Goal: Navigation & Orientation: Find specific page/section

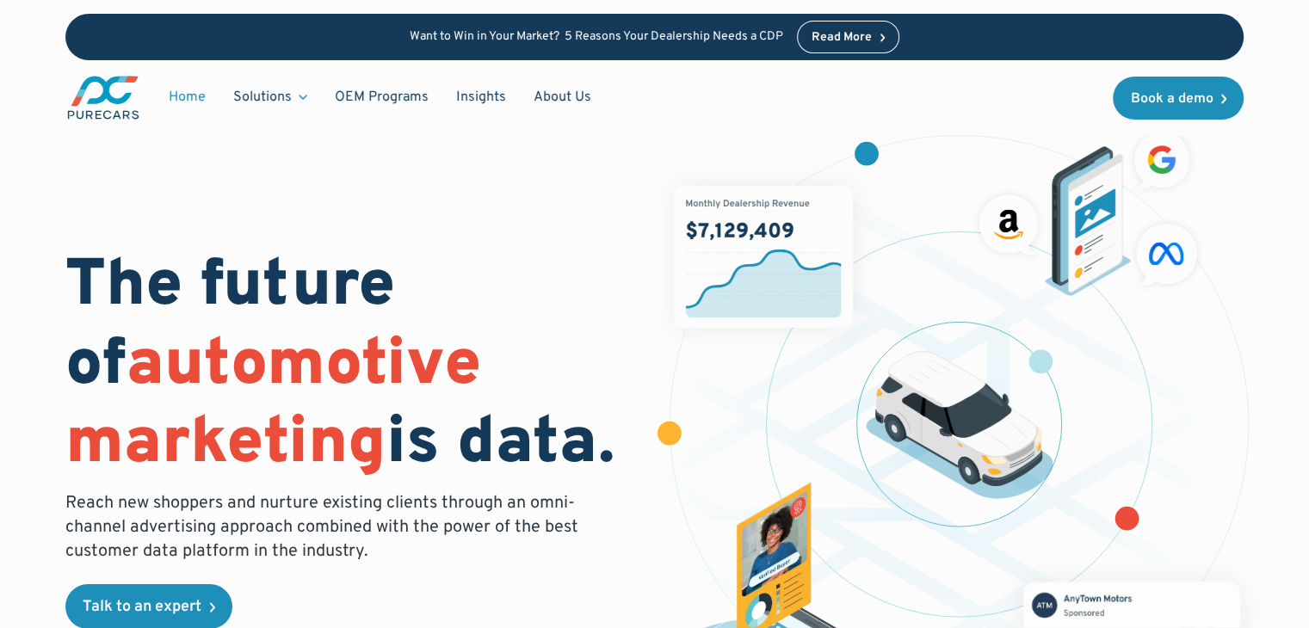
click at [534, 88] on link "About Us" at bounding box center [562, 97] width 85 height 33
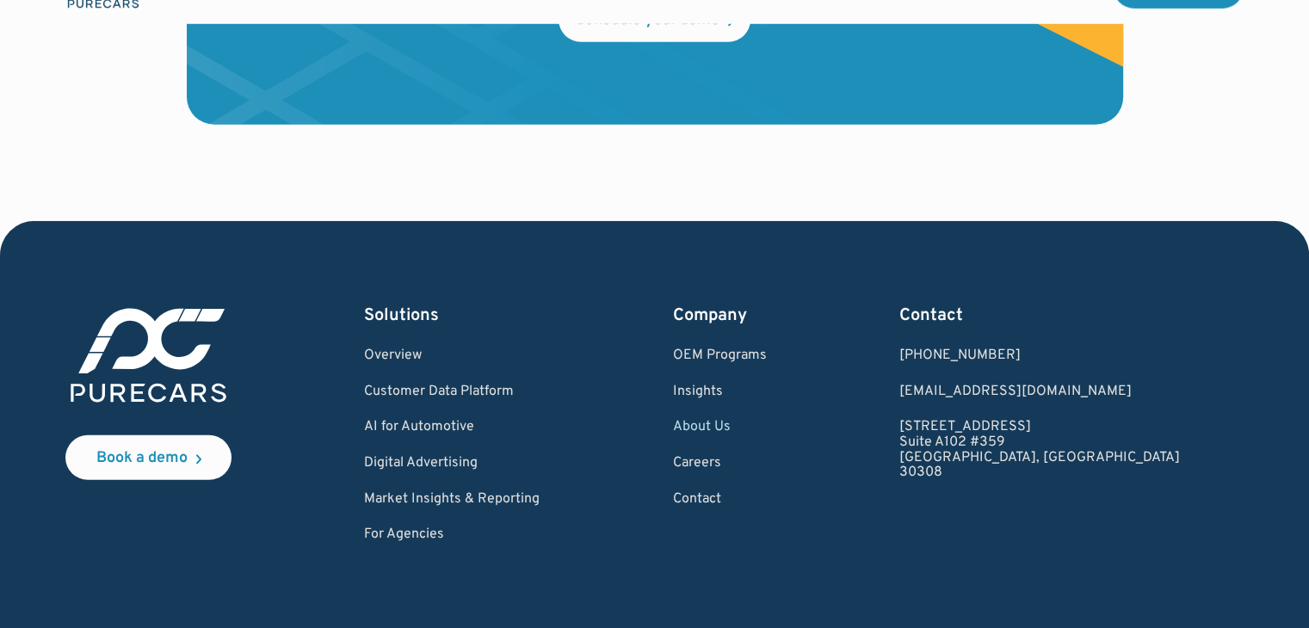
scroll to position [5102, 0]
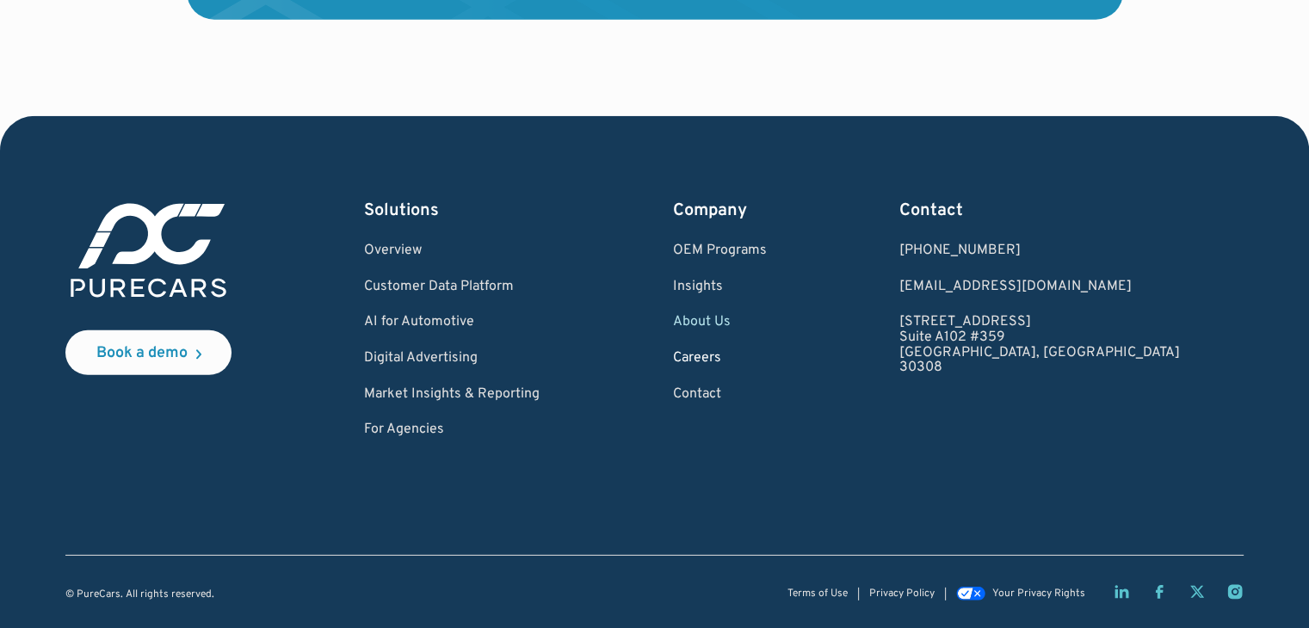
click at [766, 351] on link "Careers" at bounding box center [719, 358] width 94 height 15
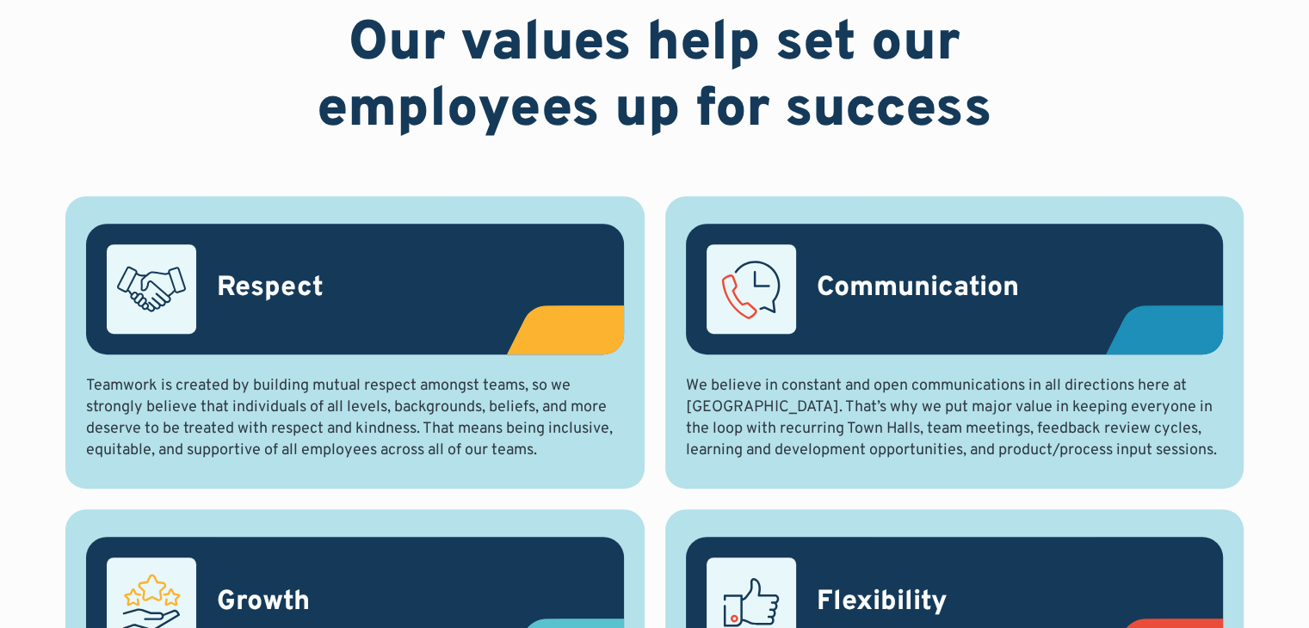
scroll to position [602, 0]
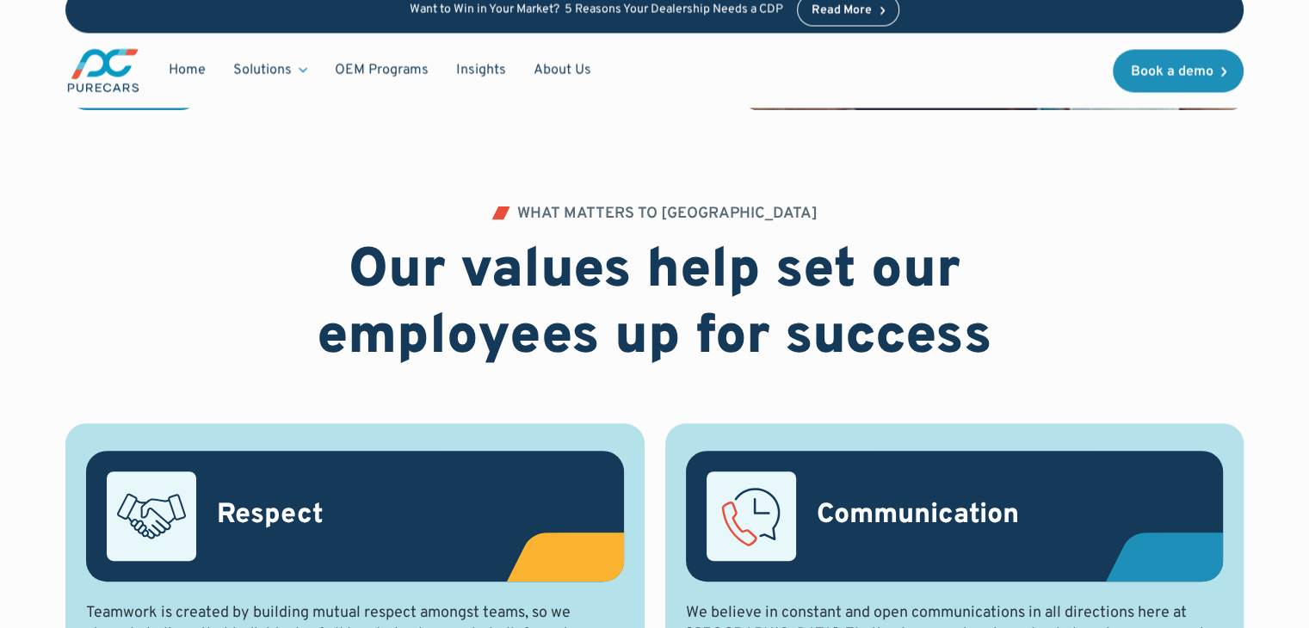
click at [138, 92] on img "main" at bounding box center [103, 69] width 76 height 47
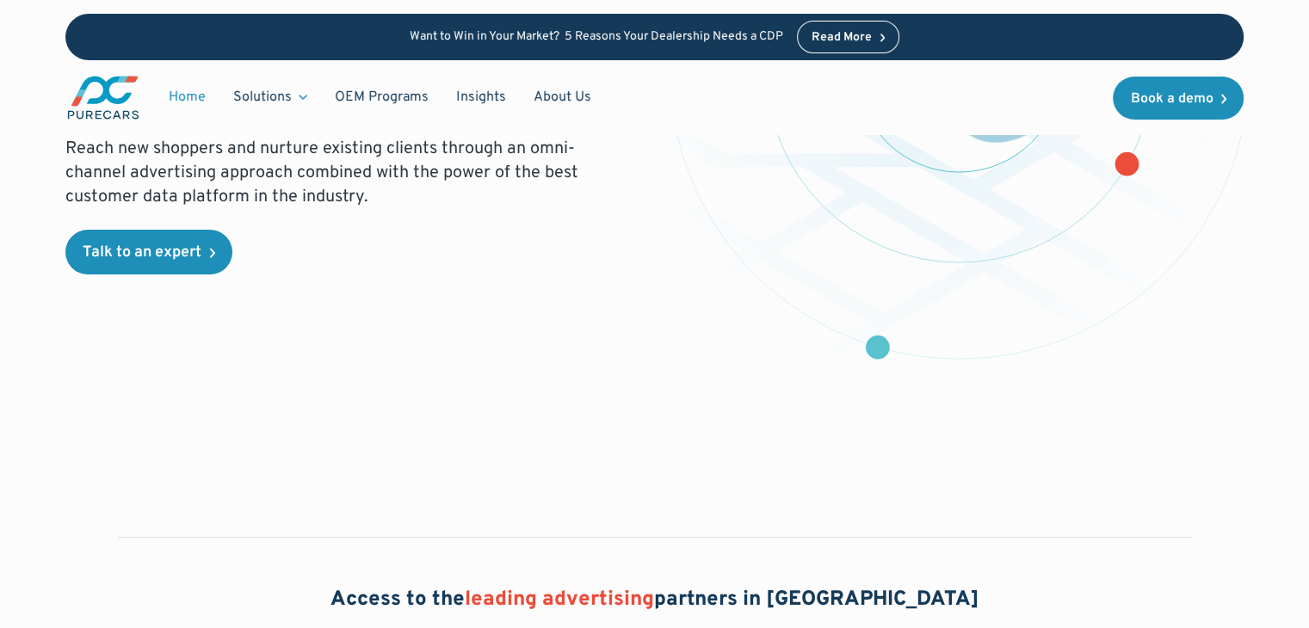
scroll to position [430, 0]
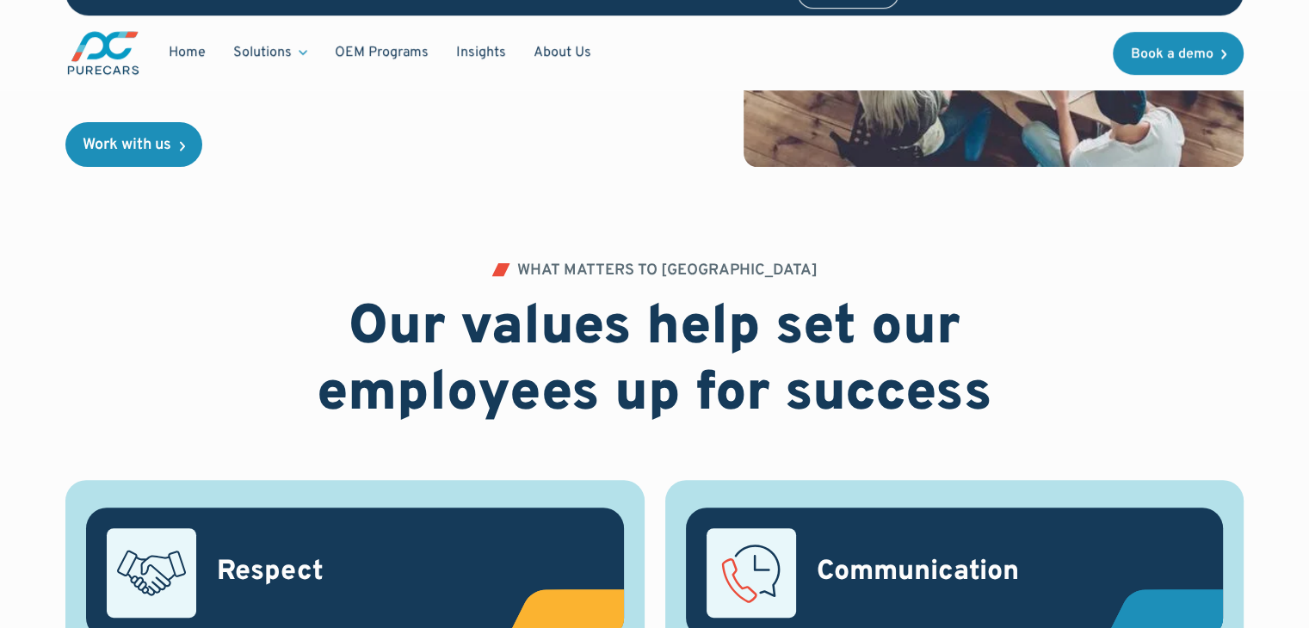
scroll to position [515, 0]
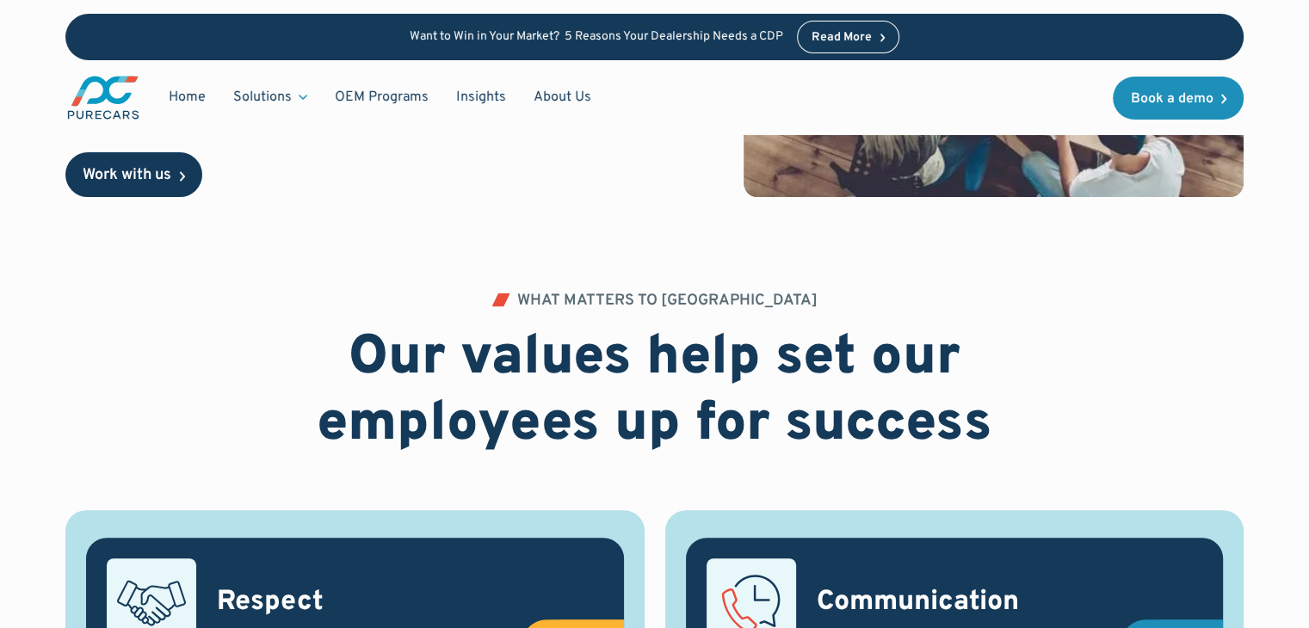
click at [175, 173] on link "Work with us" at bounding box center [133, 174] width 137 height 45
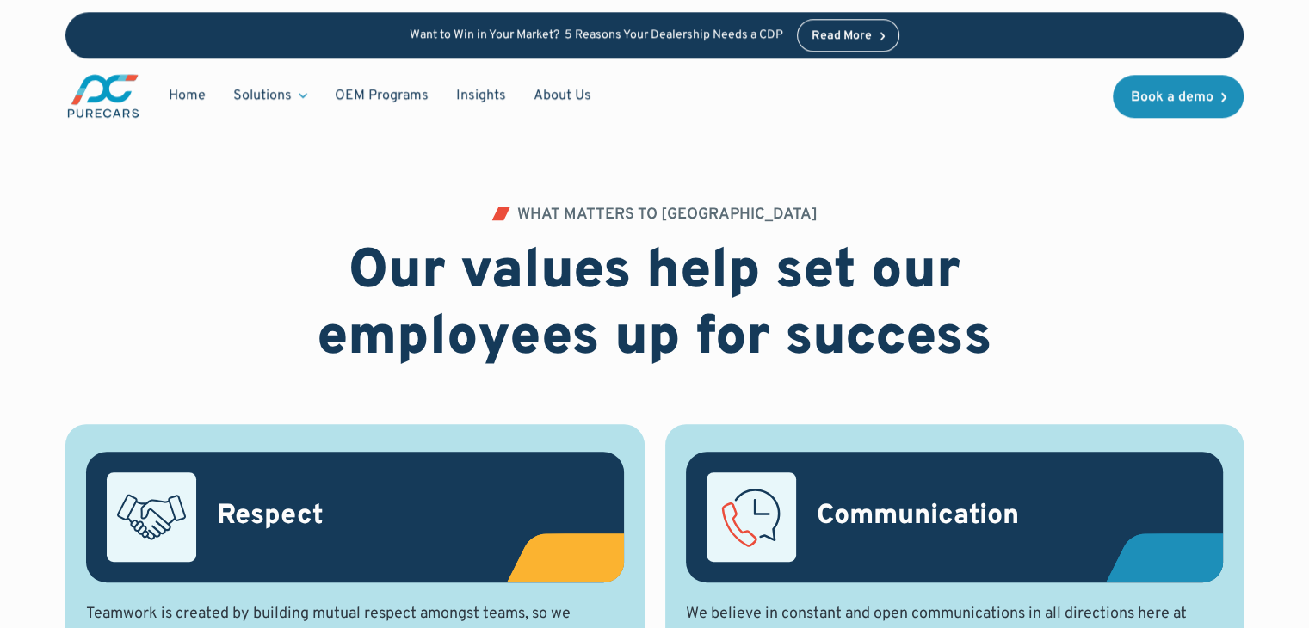
scroll to position [343, 0]
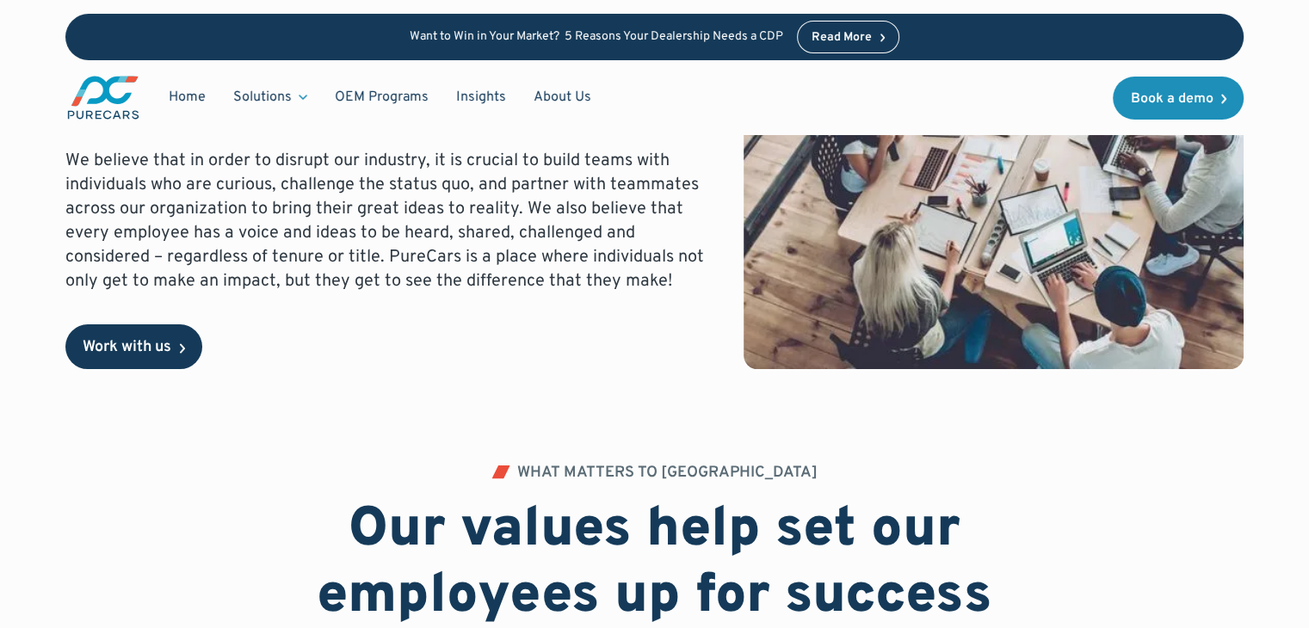
click at [182, 351] on icon at bounding box center [182, 347] width 5 height 11
